Goal: Information Seeking & Learning: Find specific fact

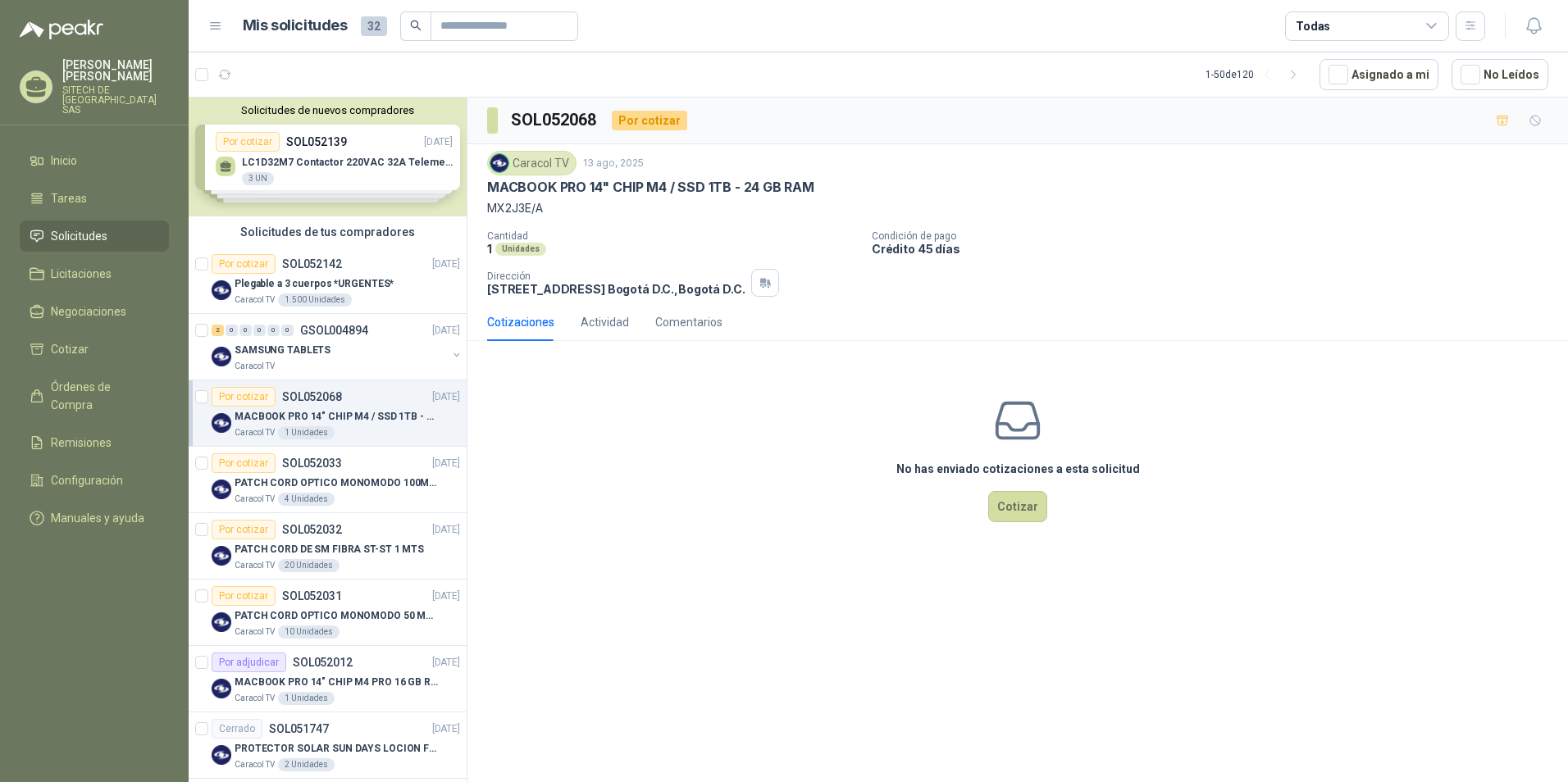
scroll to position [492, 0]
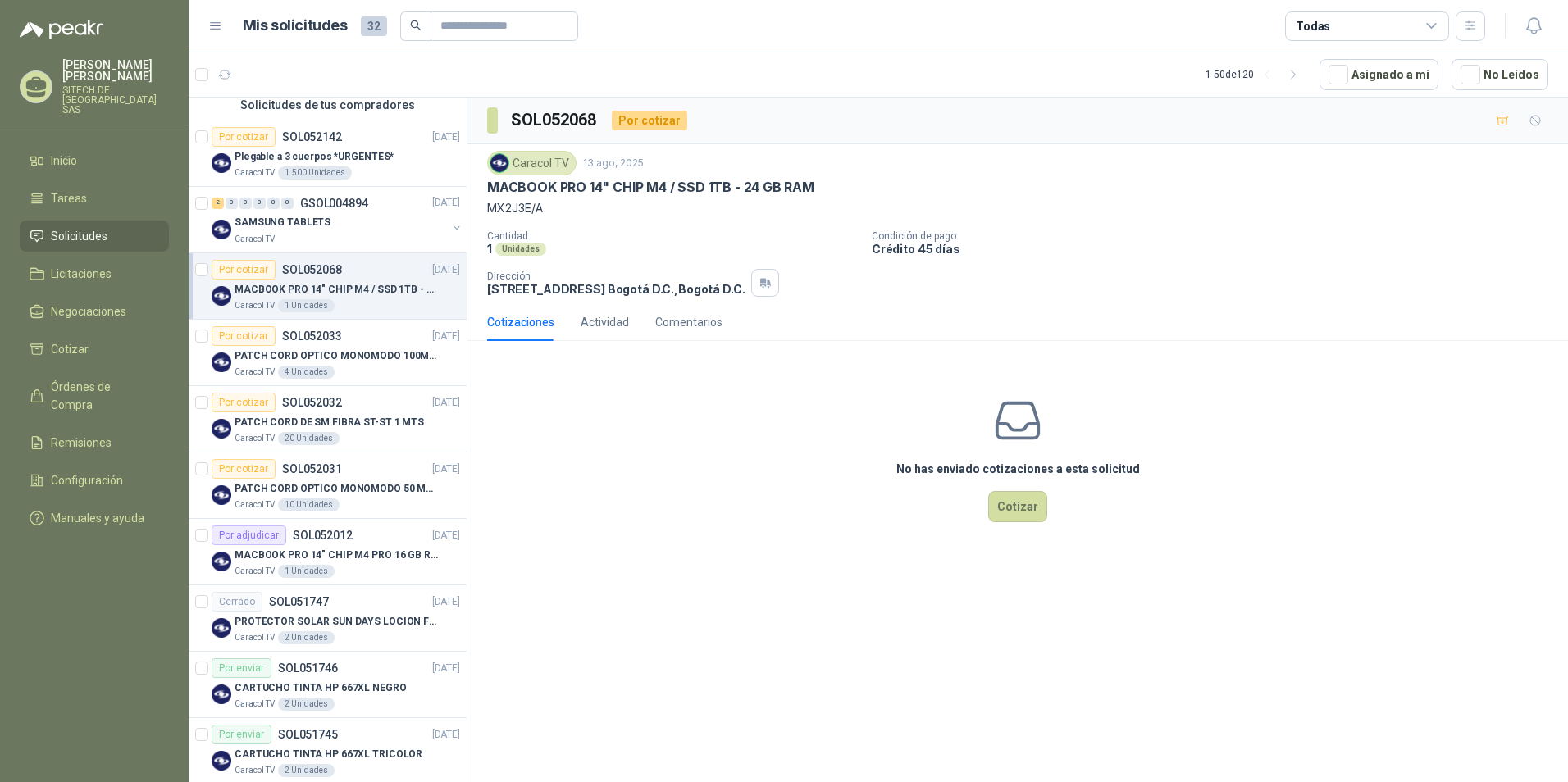
scroll to position [164, 0]
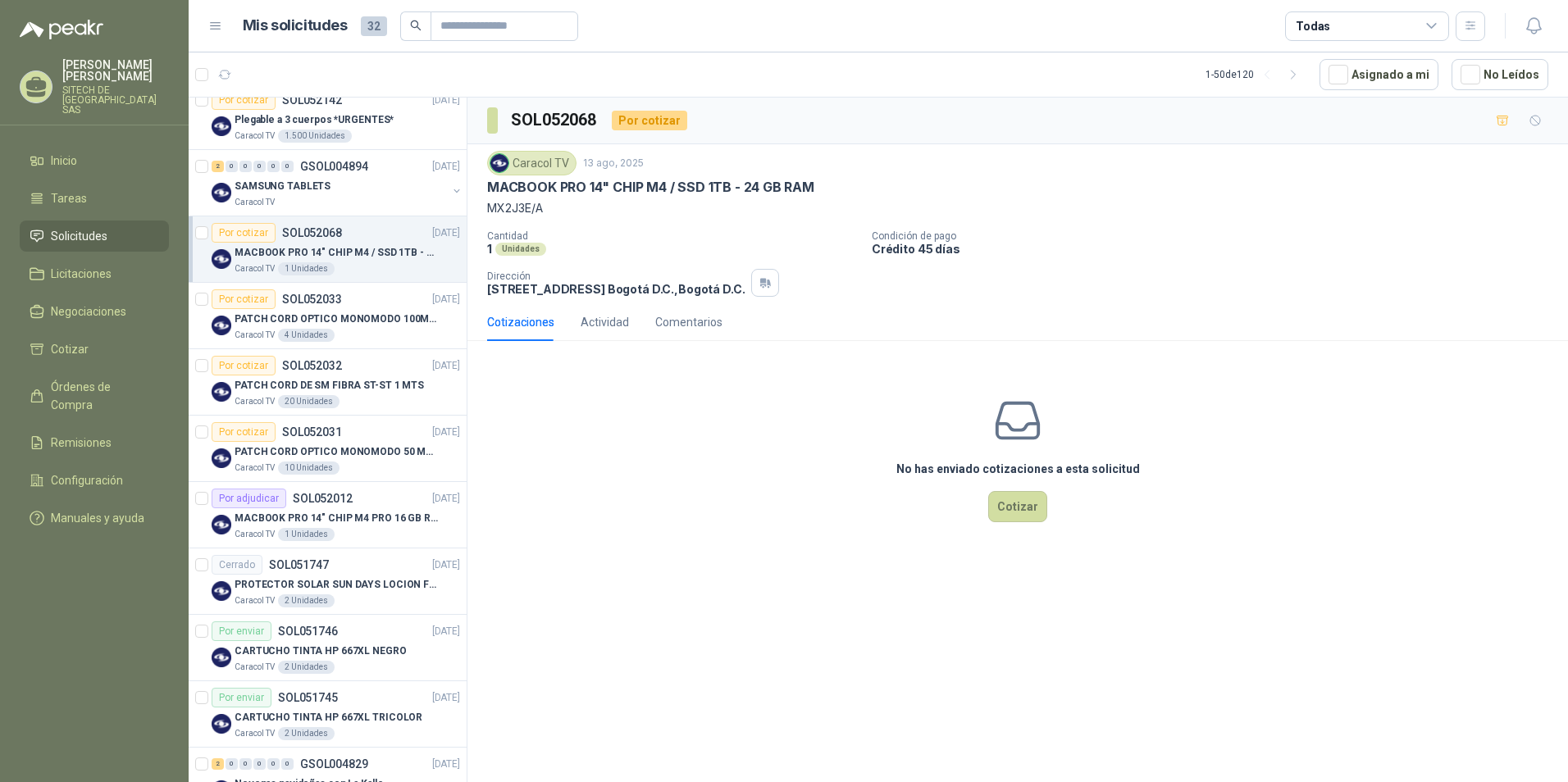
click at [292, 262] on div "MACBOOK PRO 14" CHIP M4 / SSD 1TB - 24 GB RAM" at bounding box center [348, 252] width 225 height 20
click at [299, 305] on p "SOL052033" at bounding box center [311, 299] width 60 height 11
click at [311, 372] on div "Por cotizar SOL052032" at bounding box center [277, 366] width 131 height 20
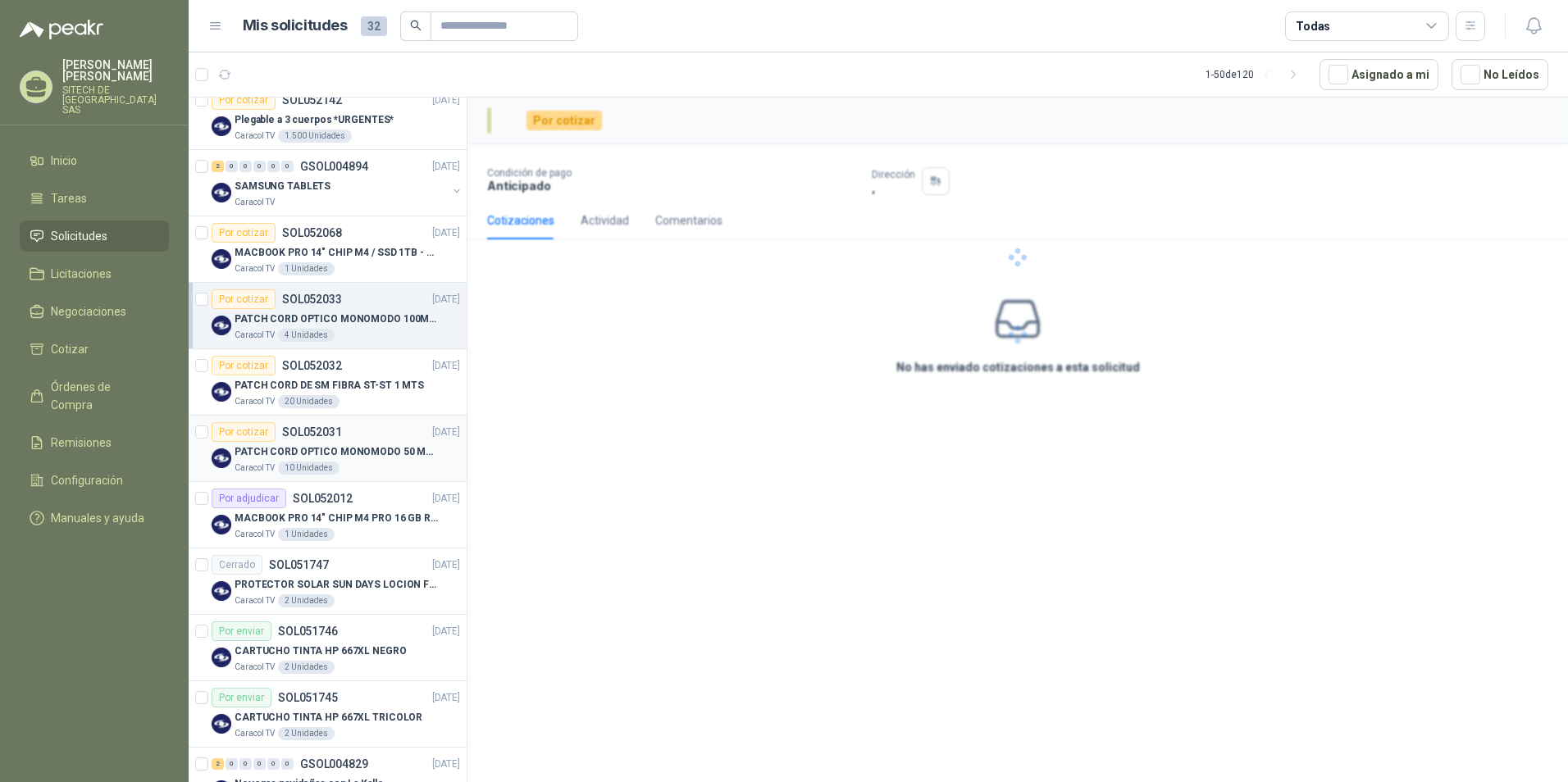
click at [316, 445] on p "PATCH CORD OPTICO MONOMODO 50 MTS" at bounding box center [337, 452] width 204 height 15
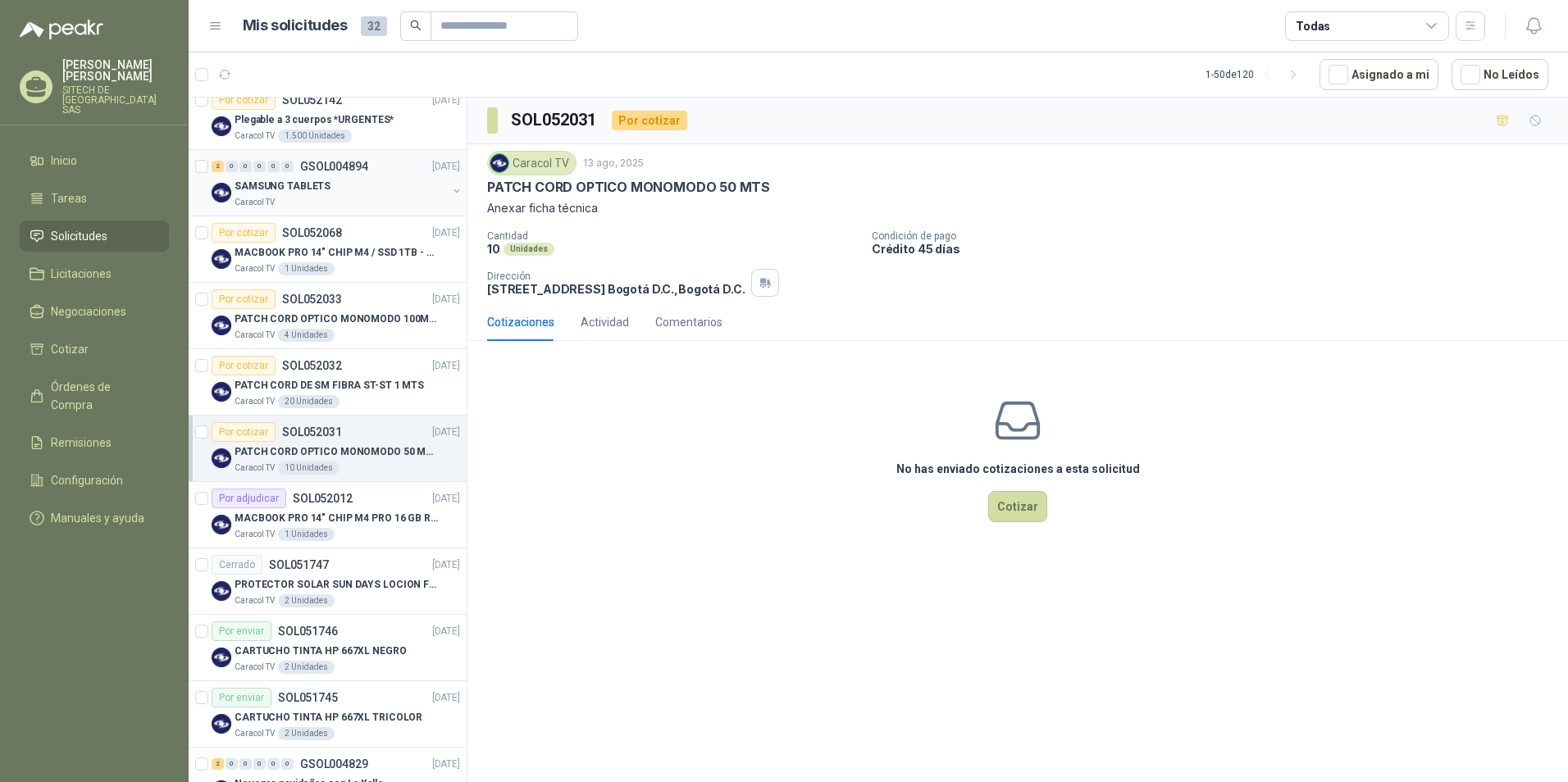
click at [282, 181] on p "SAMSUNG TABLETS" at bounding box center [283, 186] width 95 height 15
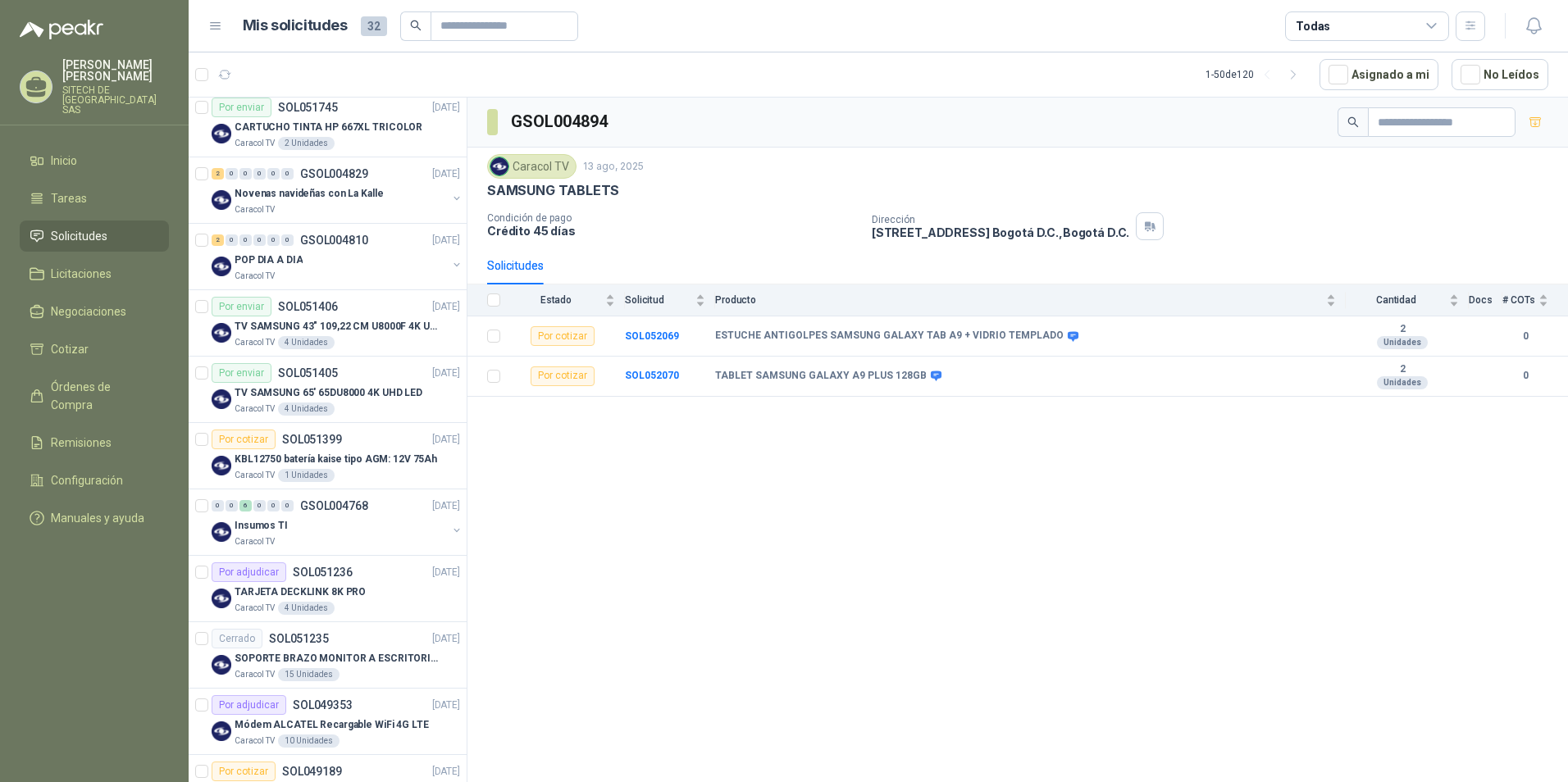
scroll to position [771, 0]
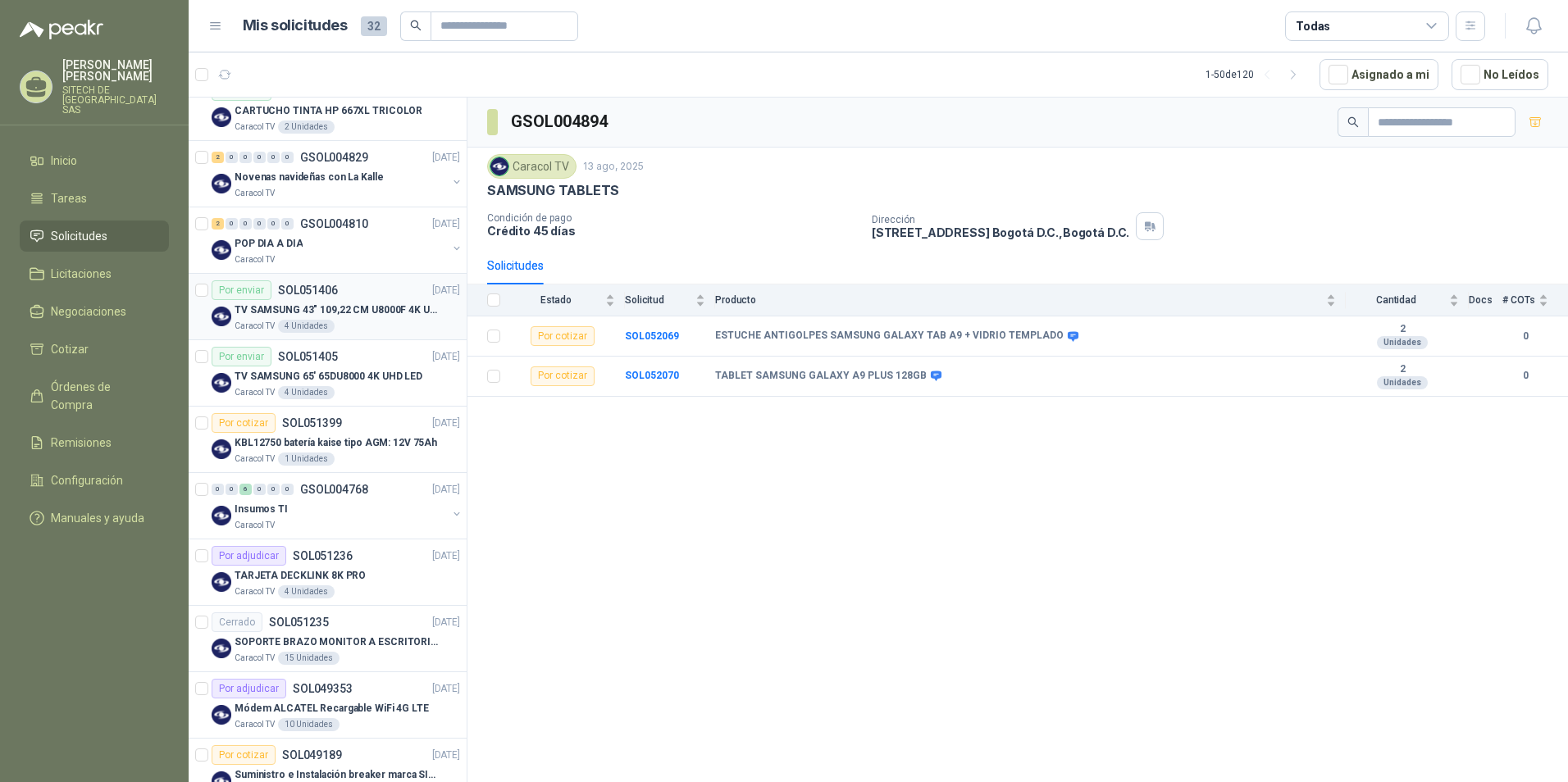
click at [319, 308] on p "TV SAMSUNG 43" 109,22 CM U8000F 4K UHD" at bounding box center [337, 310] width 204 height 15
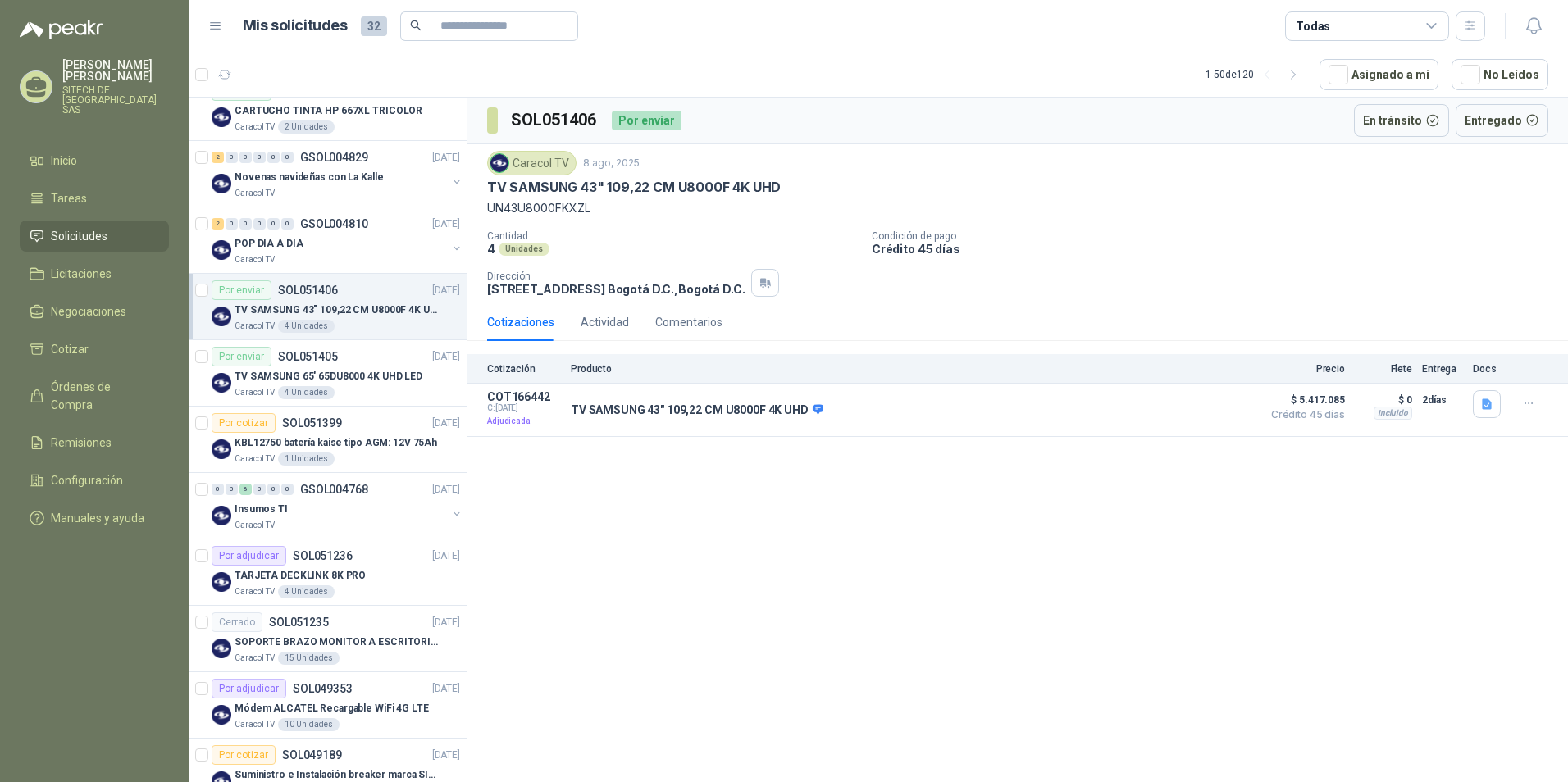
click at [531, 207] on p "UN43U8000FKXZL" at bounding box center [1017, 208] width 1061 height 18
copy p "UN43U8000FKXZL"
